Goal: Find specific page/section: Find specific page/section

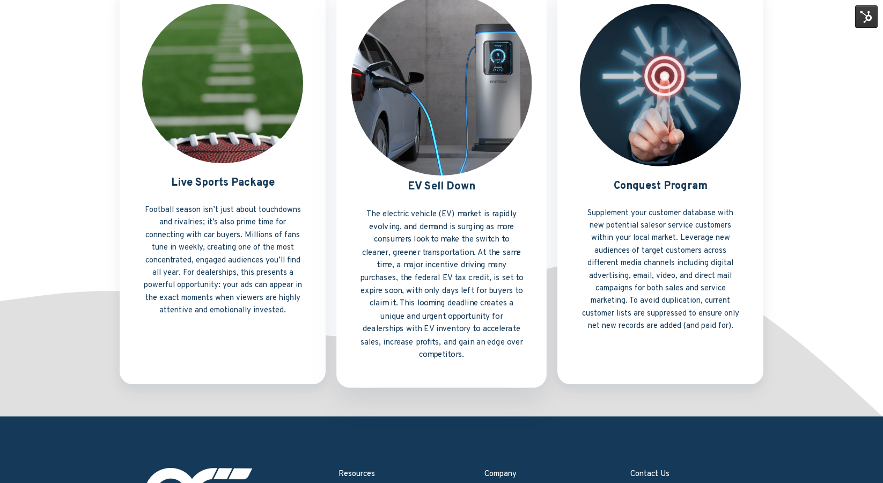
scroll to position [749, 0]
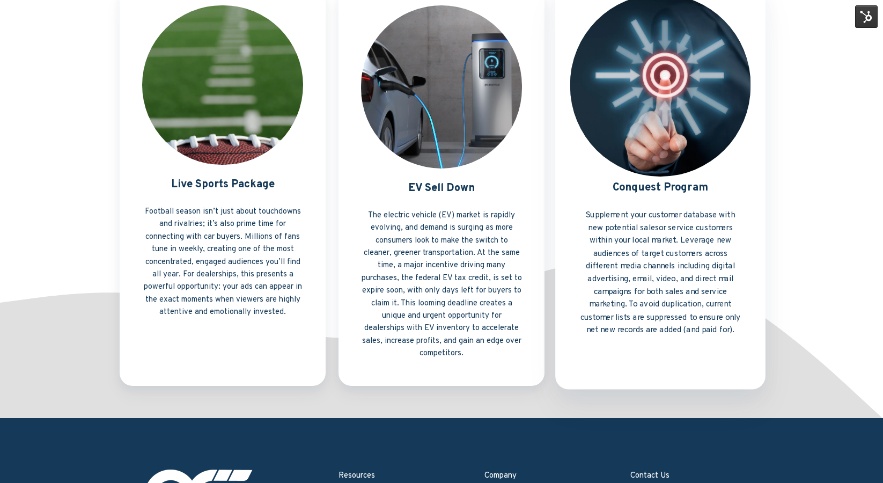
click at [663, 244] on link "Conquest Program" at bounding box center [660, 187] width 210 height 406
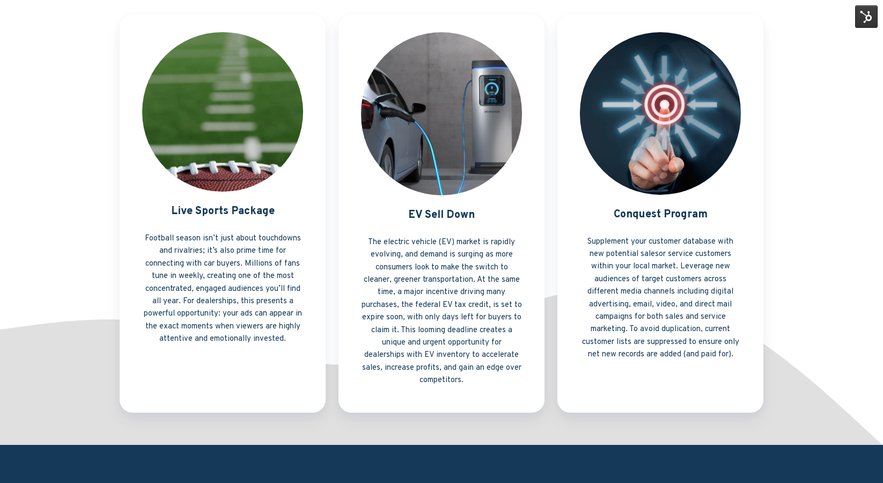
scroll to position [724, 0]
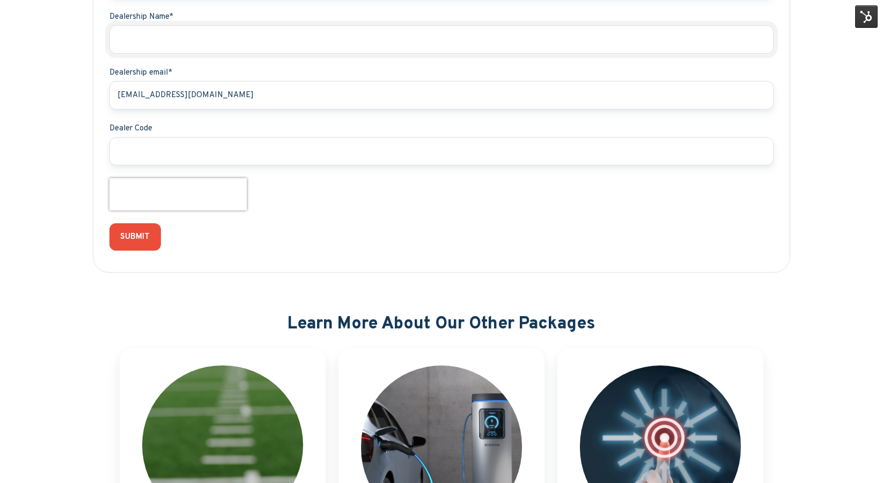
scroll to position [371, 0]
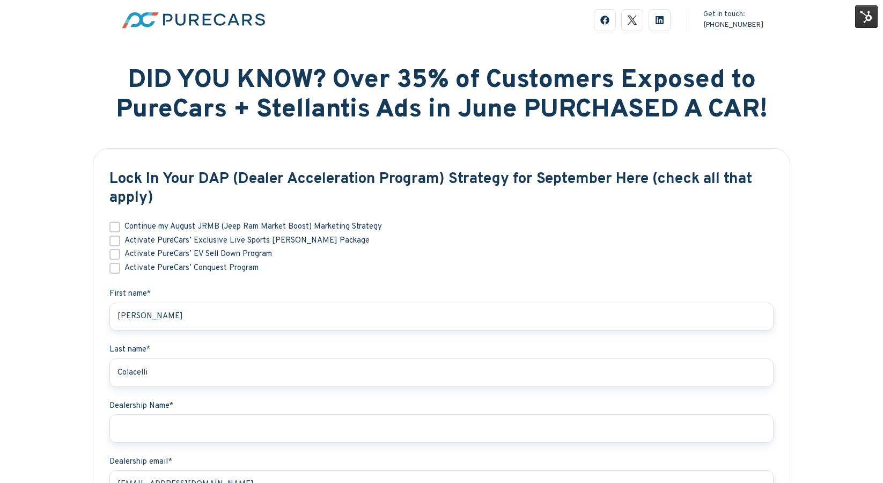
click at [871, 19] on img at bounding box center [866, 16] width 23 height 23
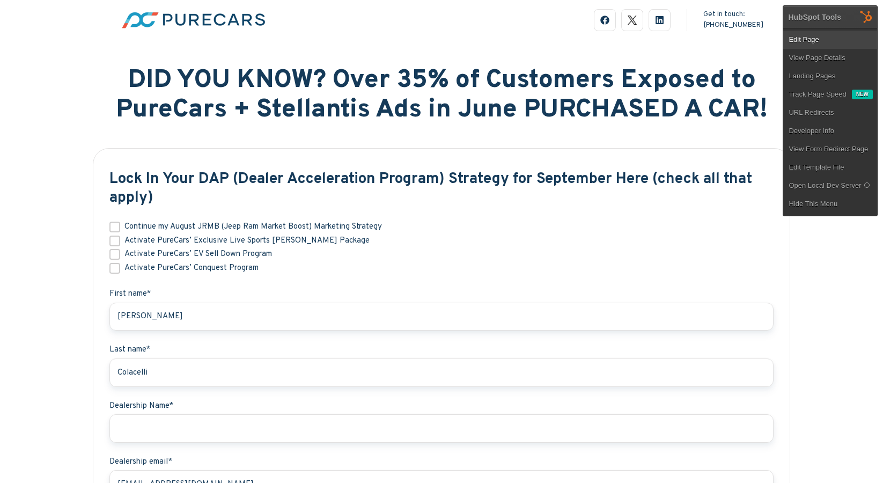
click at [822, 33] on link "Edit Page" at bounding box center [830, 40] width 94 height 18
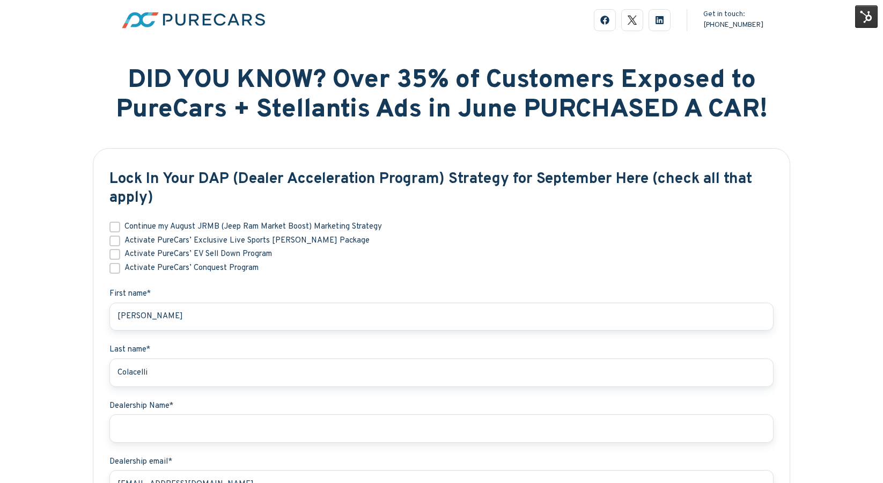
click at [867, 18] on img at bounding box center [866, 16] width 23 height 23
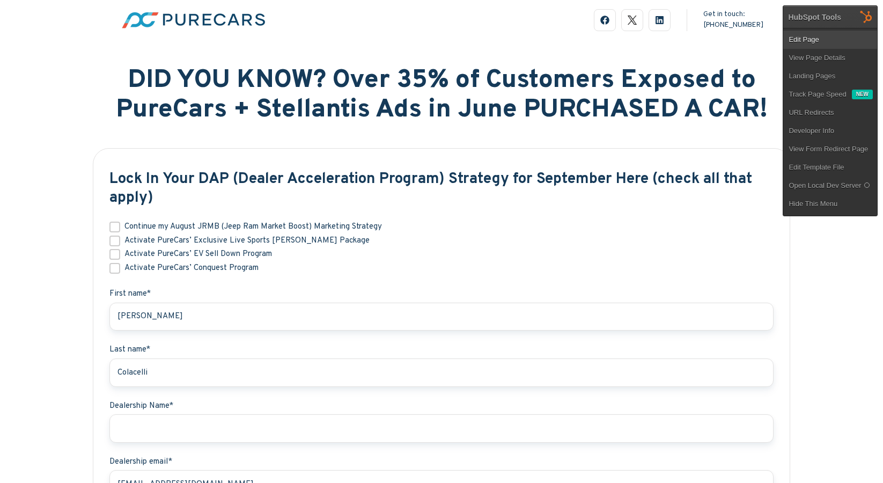
click at [813, 36] on link "Edit Page" at bounding box center [830, 40] width 94 height 18
